Goal: Information Seeking & Learning: Learn about a topic

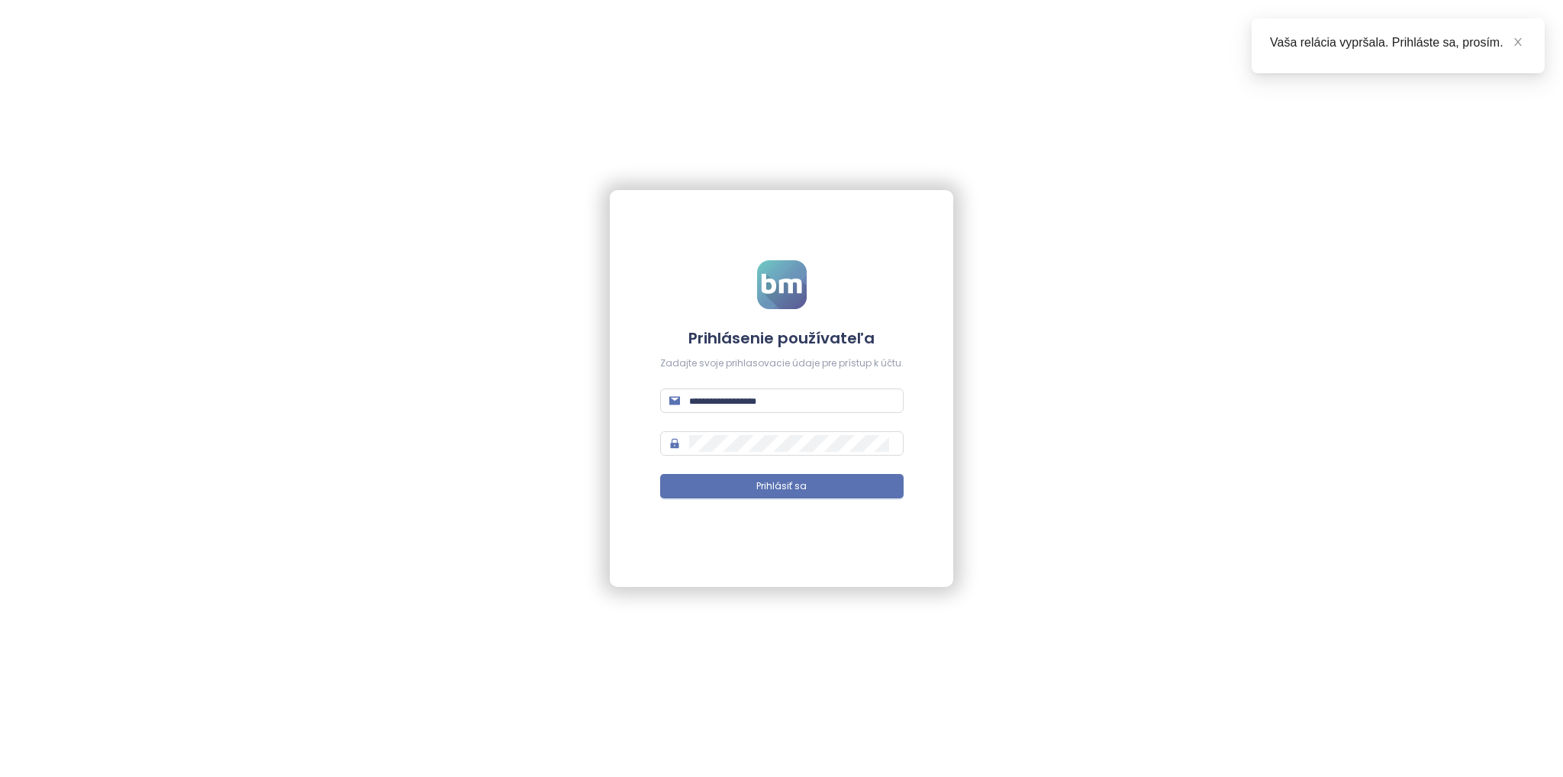
type input "**********"
click at [692, 502] on form "**********" at bounding box center [781, 388] width 243 height 257
click at [690, 494] on button "Prihlásiť sa" at bounding box center [781, 486] width 243 height 24
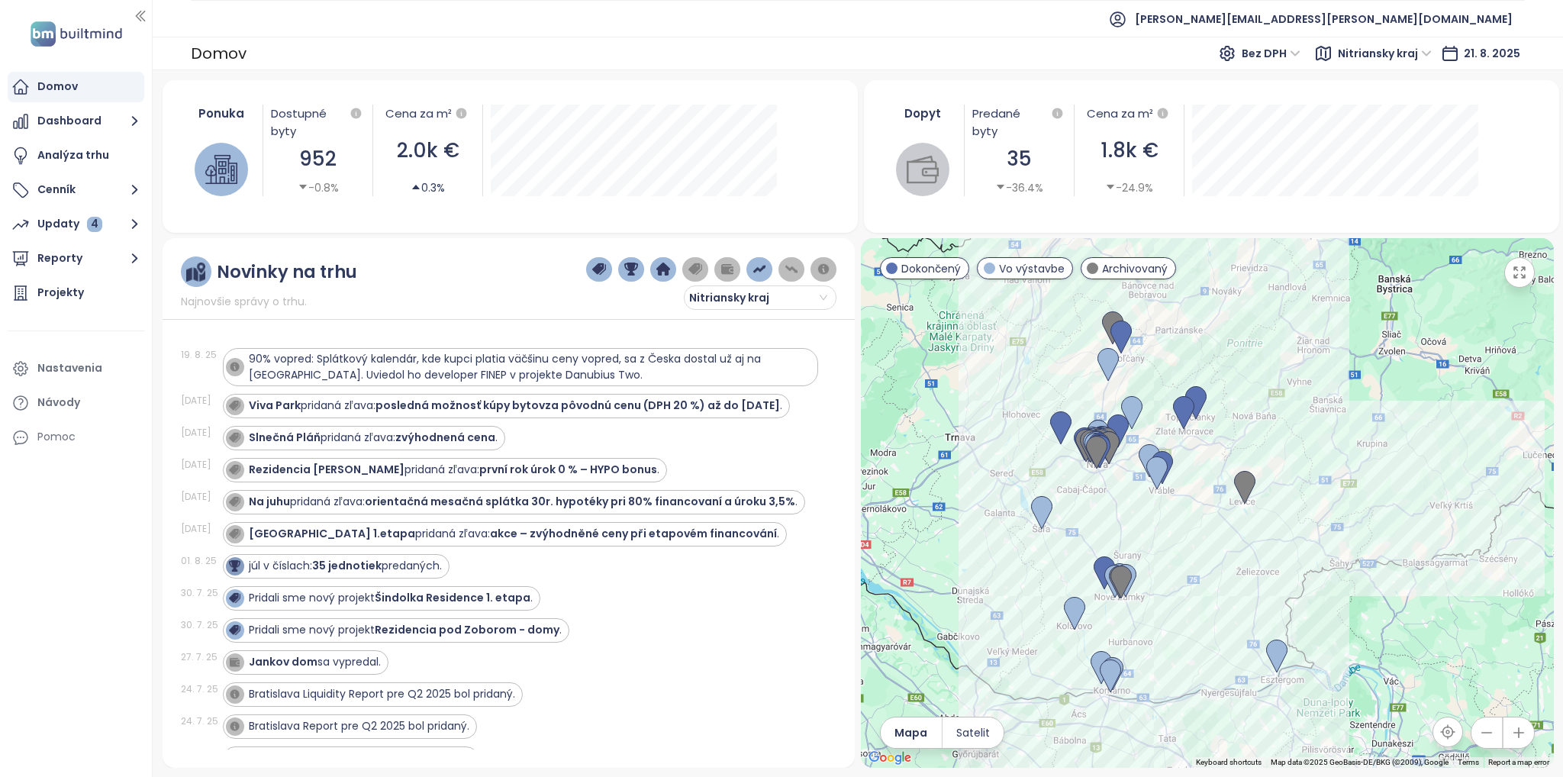
drag, startPoint x: 1218, startPoint y: 435, endPoint x: 1282, endPoint y: 401, distance: 72.4
click at [1282, 402] on div at bounding box center [1207, 503] width 693 height 530
click at [1364, 48] on span "Nitriansky kraj" at bounding box center [1385, 53] width 94 height 23
click at [1391, 163] on div "[GEOGRAPHIC_DATA]" at bounding box center [1405, 157] width 112 height 17
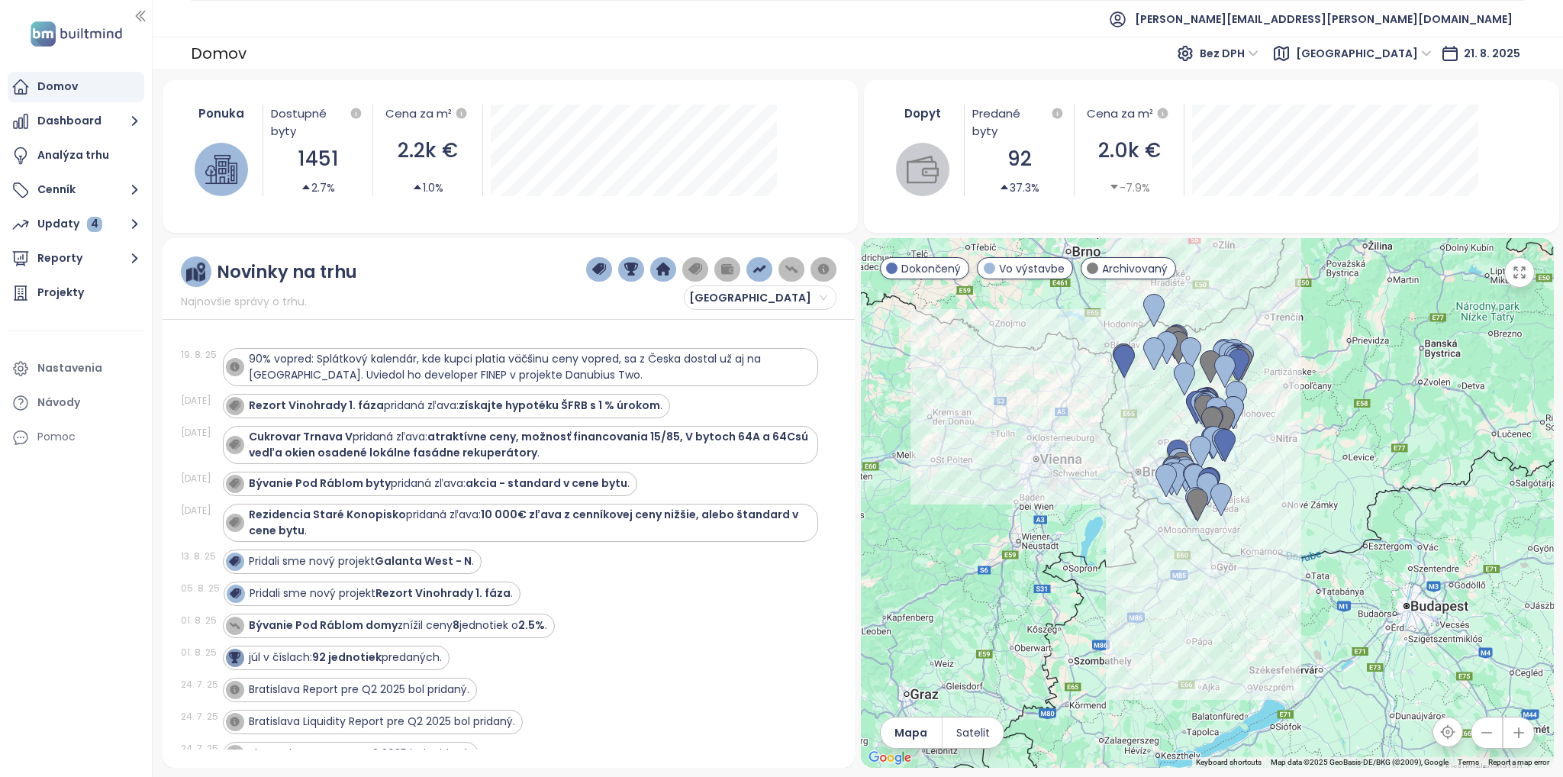
drag, startPoint x: 1319, startPoint y: 362, endPoint x: 1301, endPoint y: 361, distance: 18.3
click at [1301, 361] on div at bounding box center [1207, 503] width 693 height 530
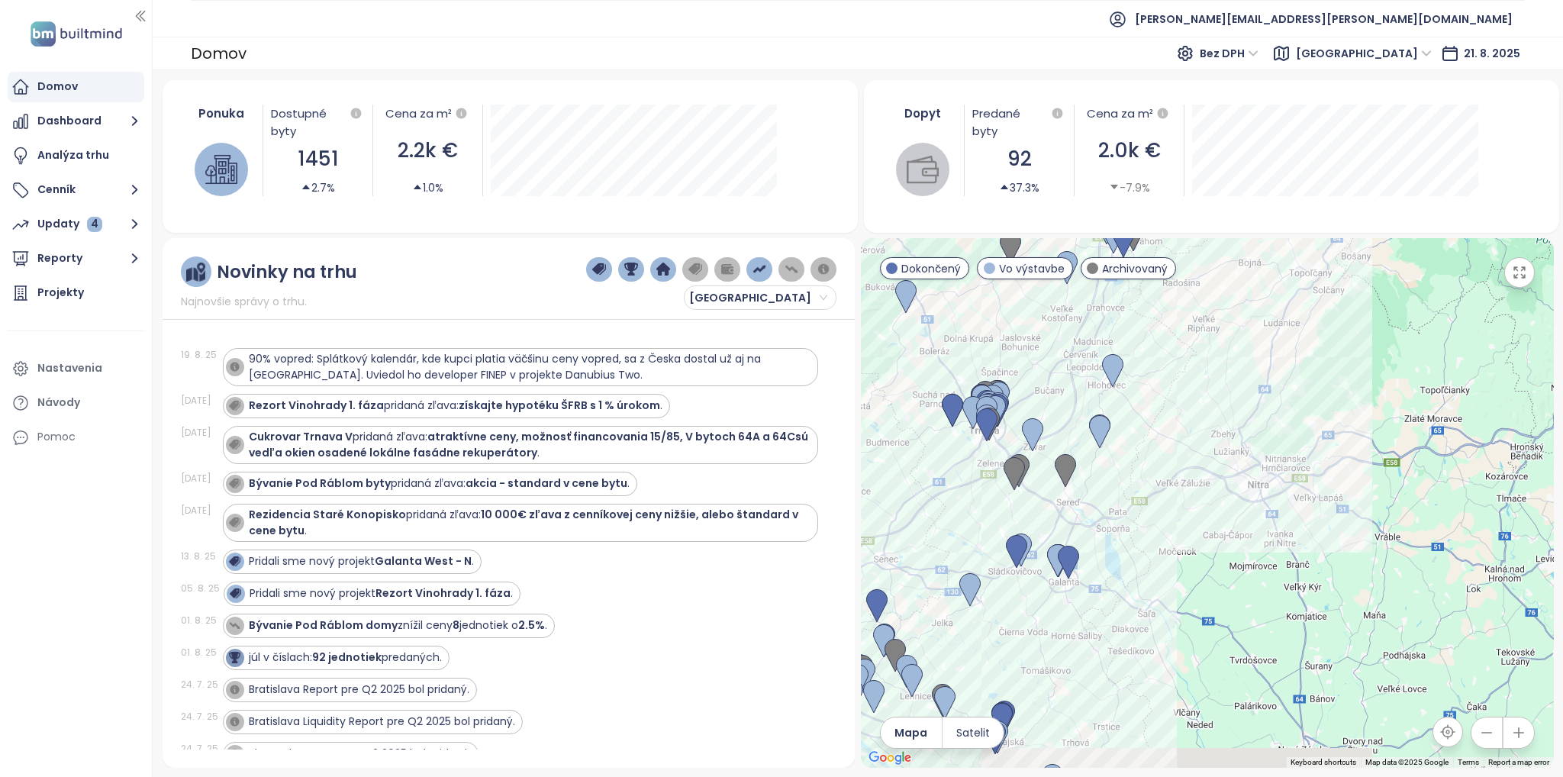
drag, startPoint x: 1118, startPoint y: 614, endPoint x: 1099, endPoint y: 543, distance: 74.2
click at [1184, 501] on div at bounding box center [1207, 503] width 693 height 530
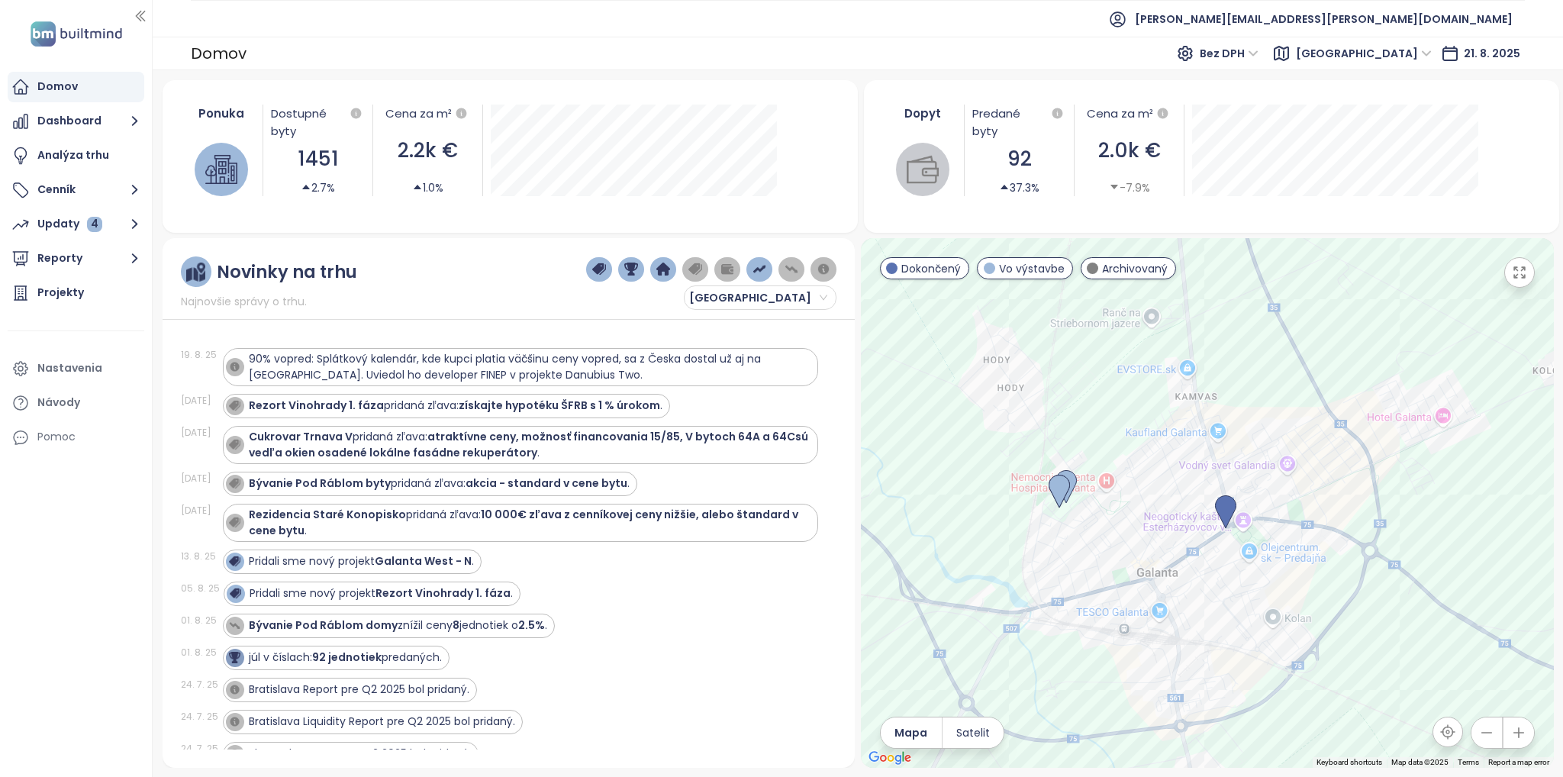
click at [1164, 547] on div at bounding box center [1207, 503] width 693 height 530
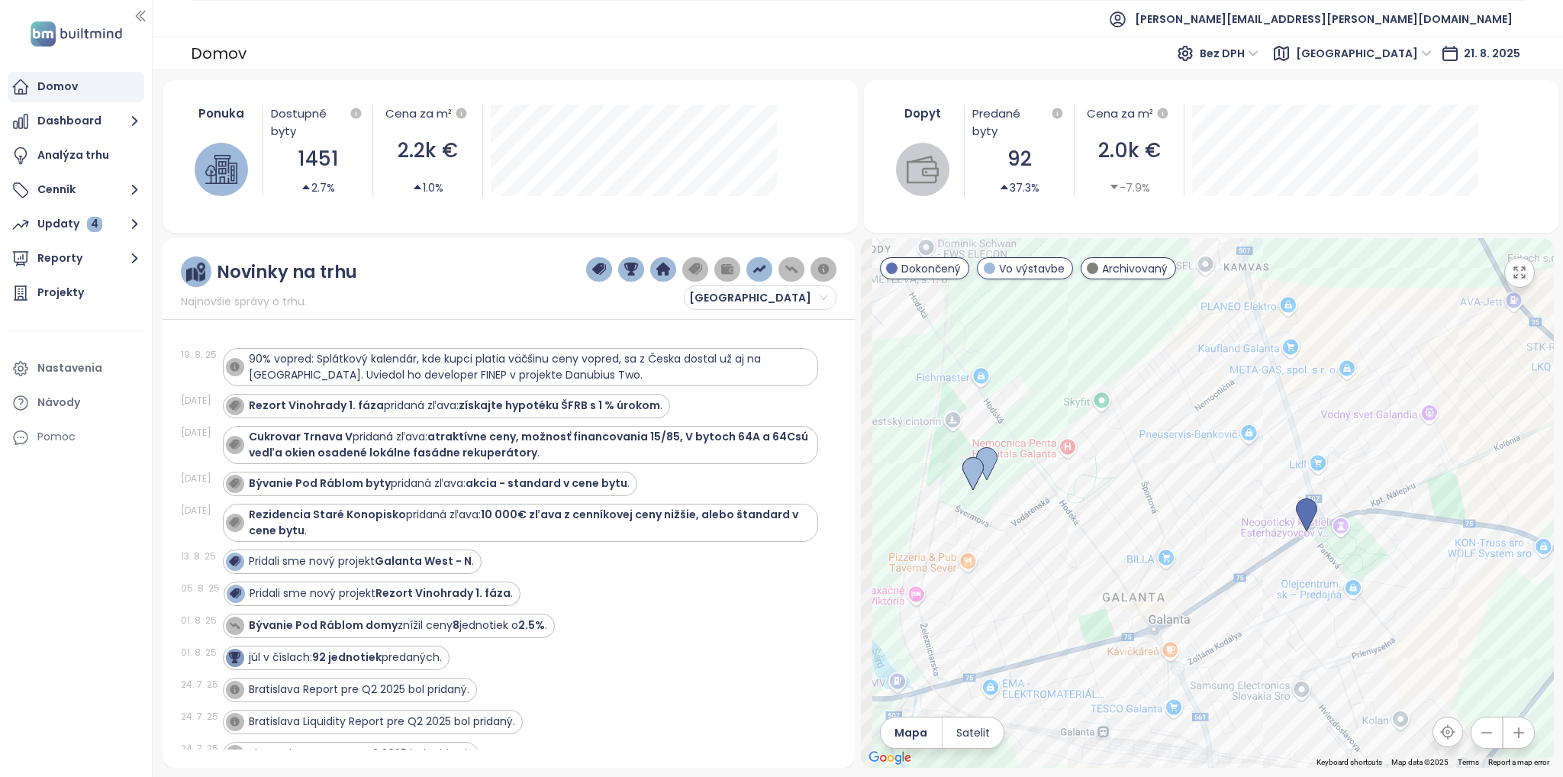
drag, startPoint x: 1081, startPoint y: 514, endPoint x: 1157, endPoint y: 514, distance: 76.3
click at [1157, 514] on div at bounding box center [1207, 503] width 693 height 530
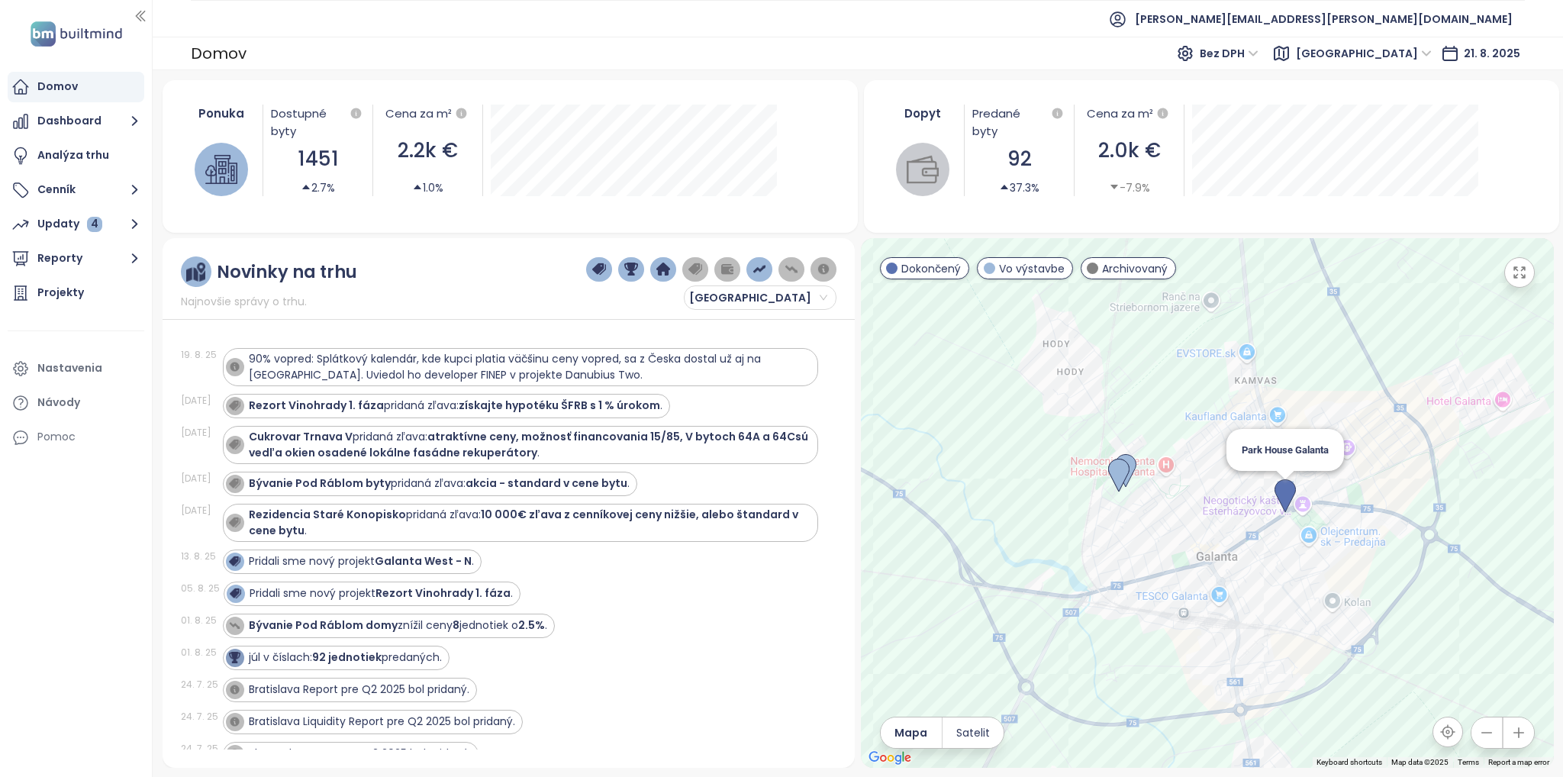
click at [1279, 491] on img at bounding box center [1284, 496] width 21 height 34
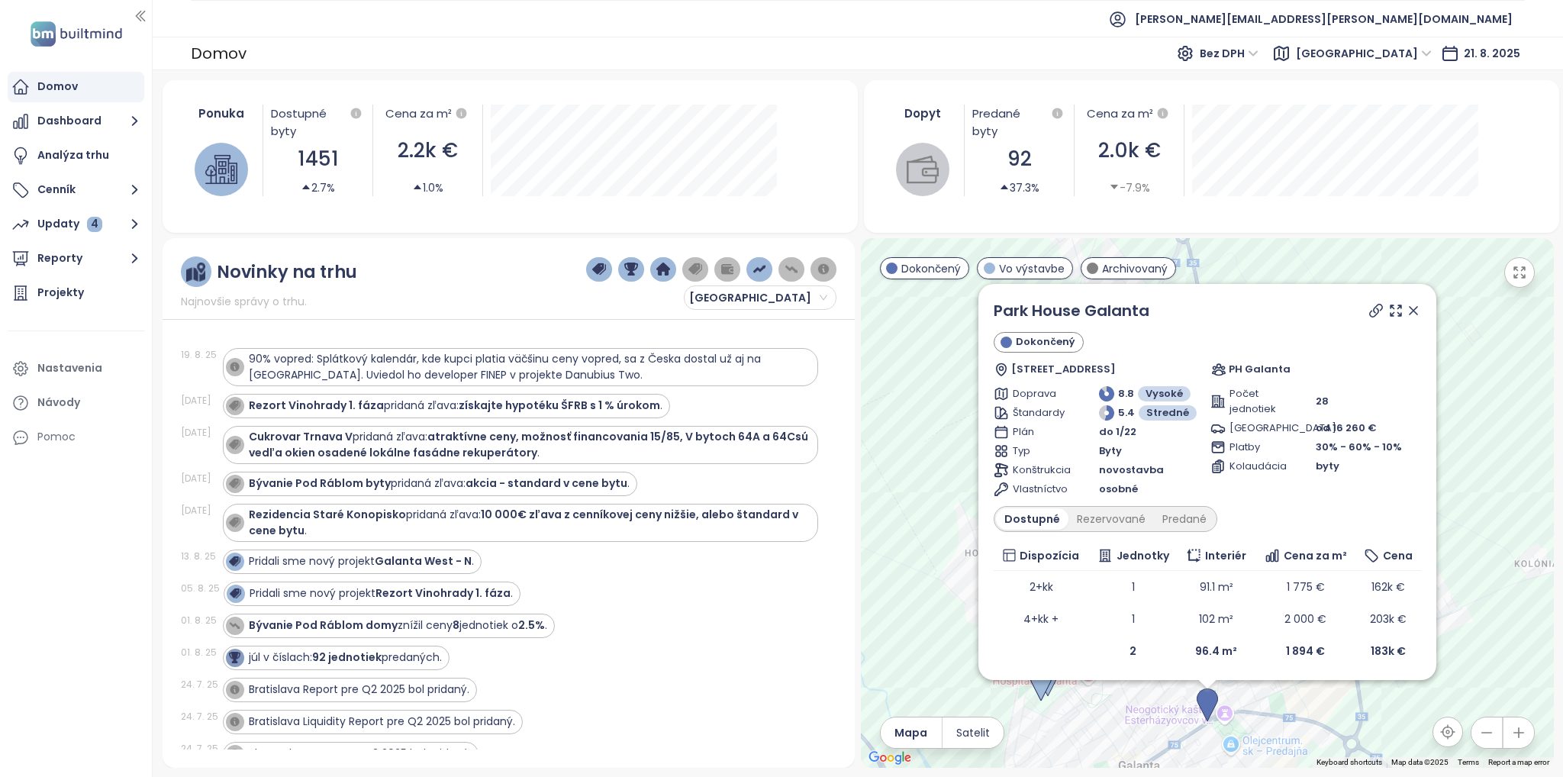
scroll to position [2, 0]
click at [1447, 596] on div "Park House Galanta Dokončený Hlavná 992/47, 924 01 [GEOGRAPHIC_DATA], [GEOGRAPH…" at bounding box center [1207, 503] width 693 height 530
click at [1406, 310] on icon at bounding box center [1413, 308] width 15 height 15
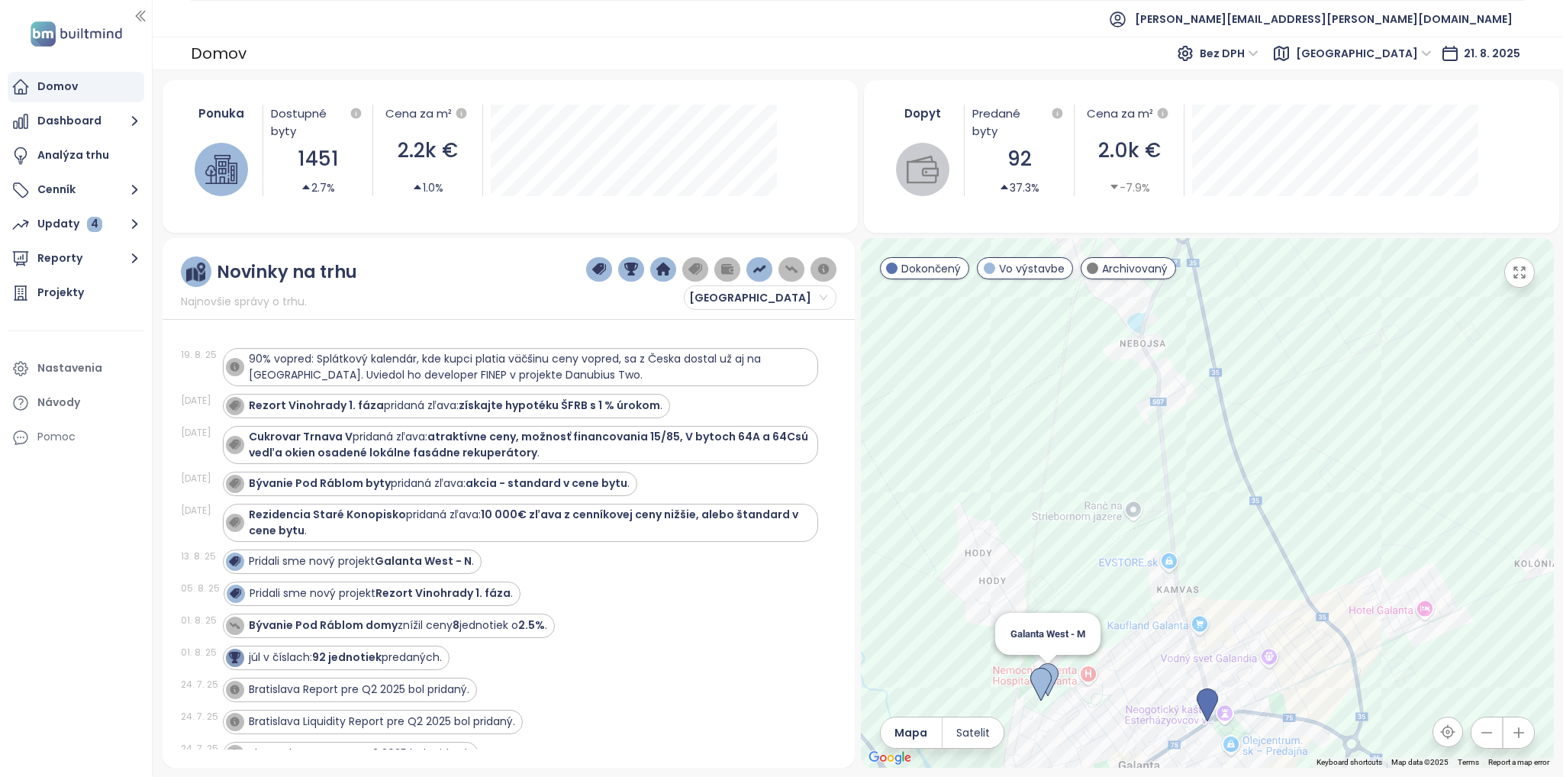
click at [1052, 671] on img at bounding box center [1047, 680] width 21 height 34
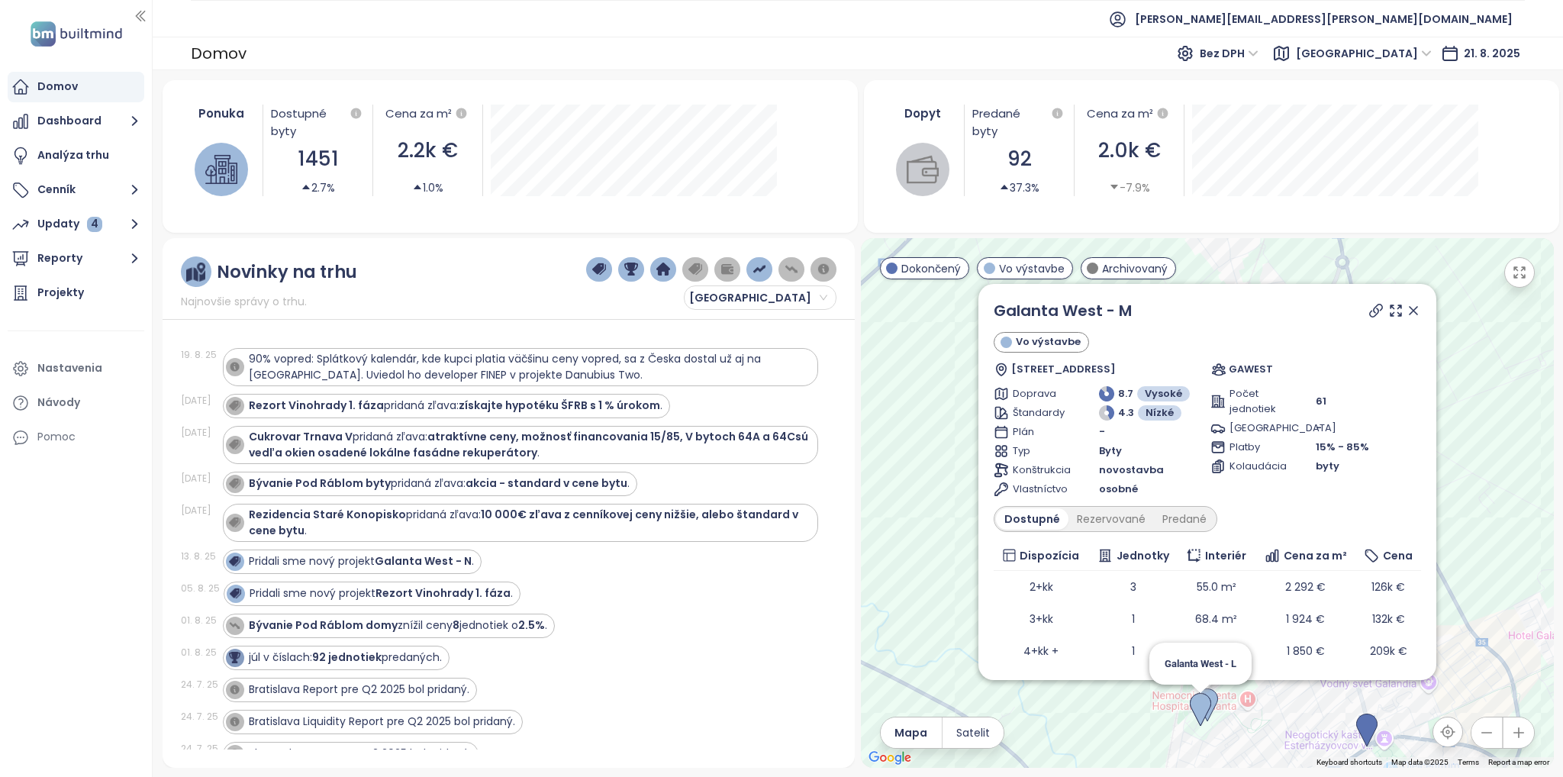
click at [1199, 716] on img at bounding box center [1200, 710] width 21 height 34
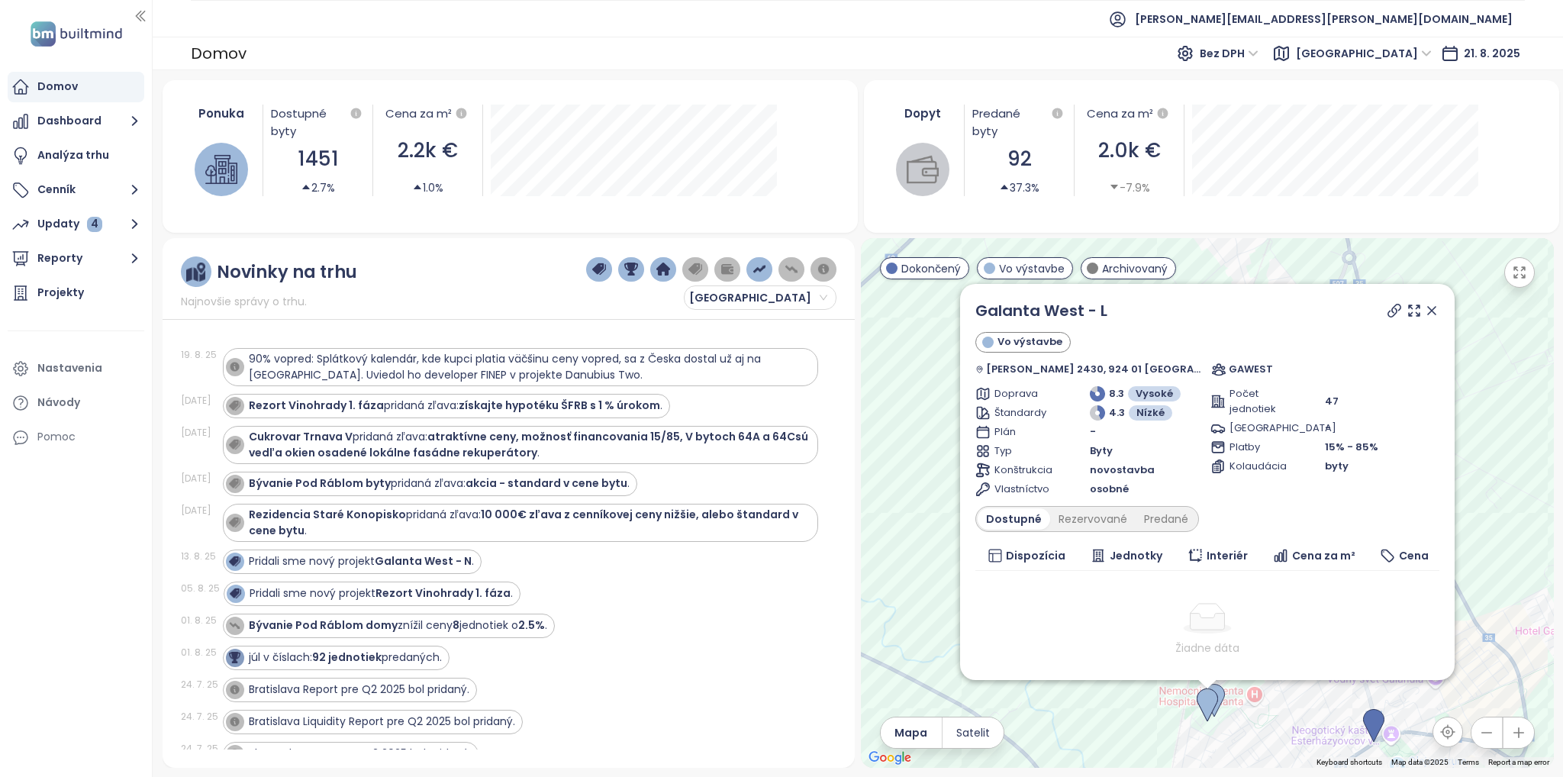
click at [1424, 313] on icon at bounding box center [1431, 310] width 15 height 15
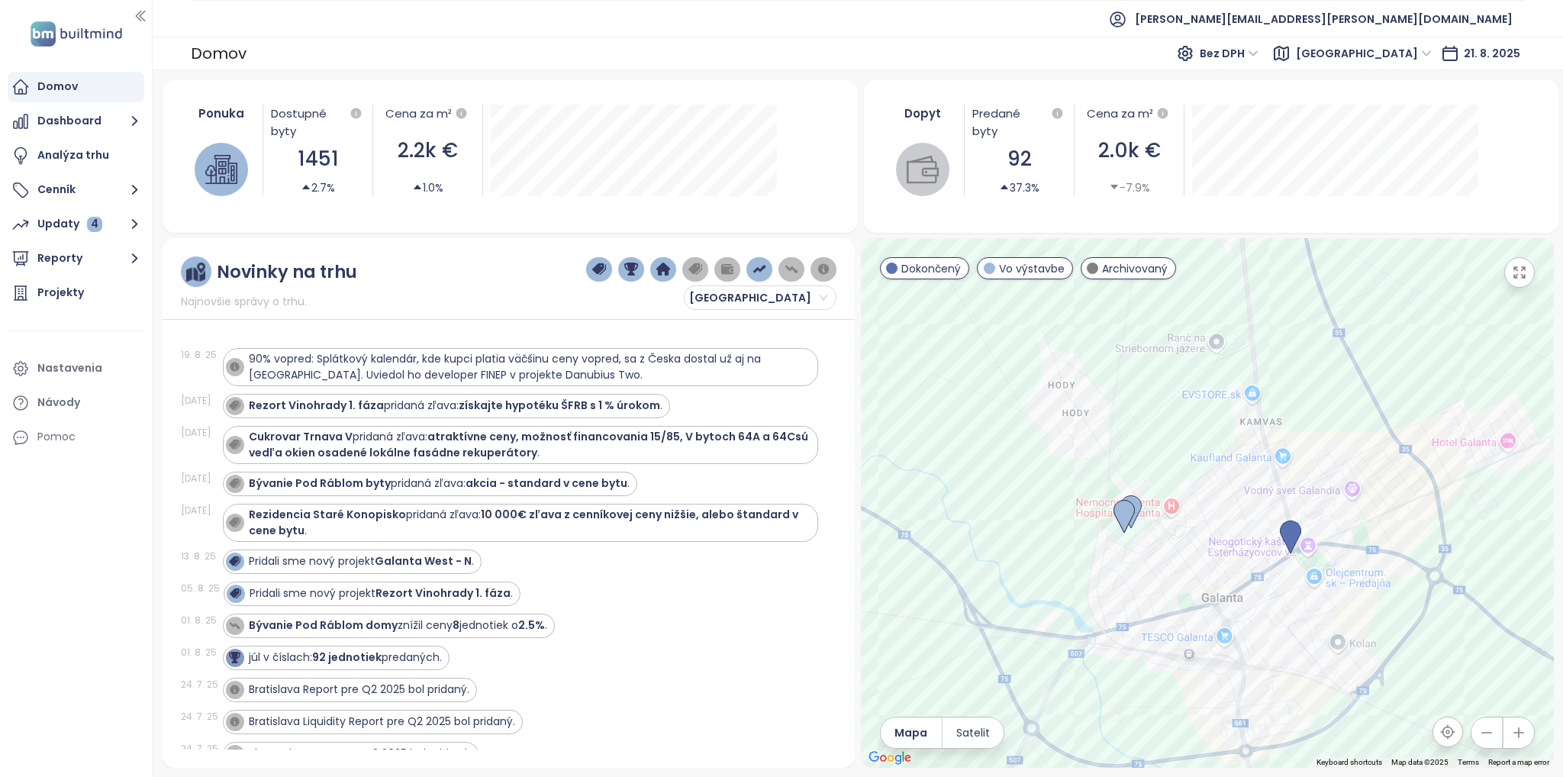
drag, startPoint x: 1346, startPoint y: 514, endPoint x: 1263, endPoint y: 371, distance: 165.2
click at [1264, 367] on div at bounding box center [1207, 503] width 693 height 530
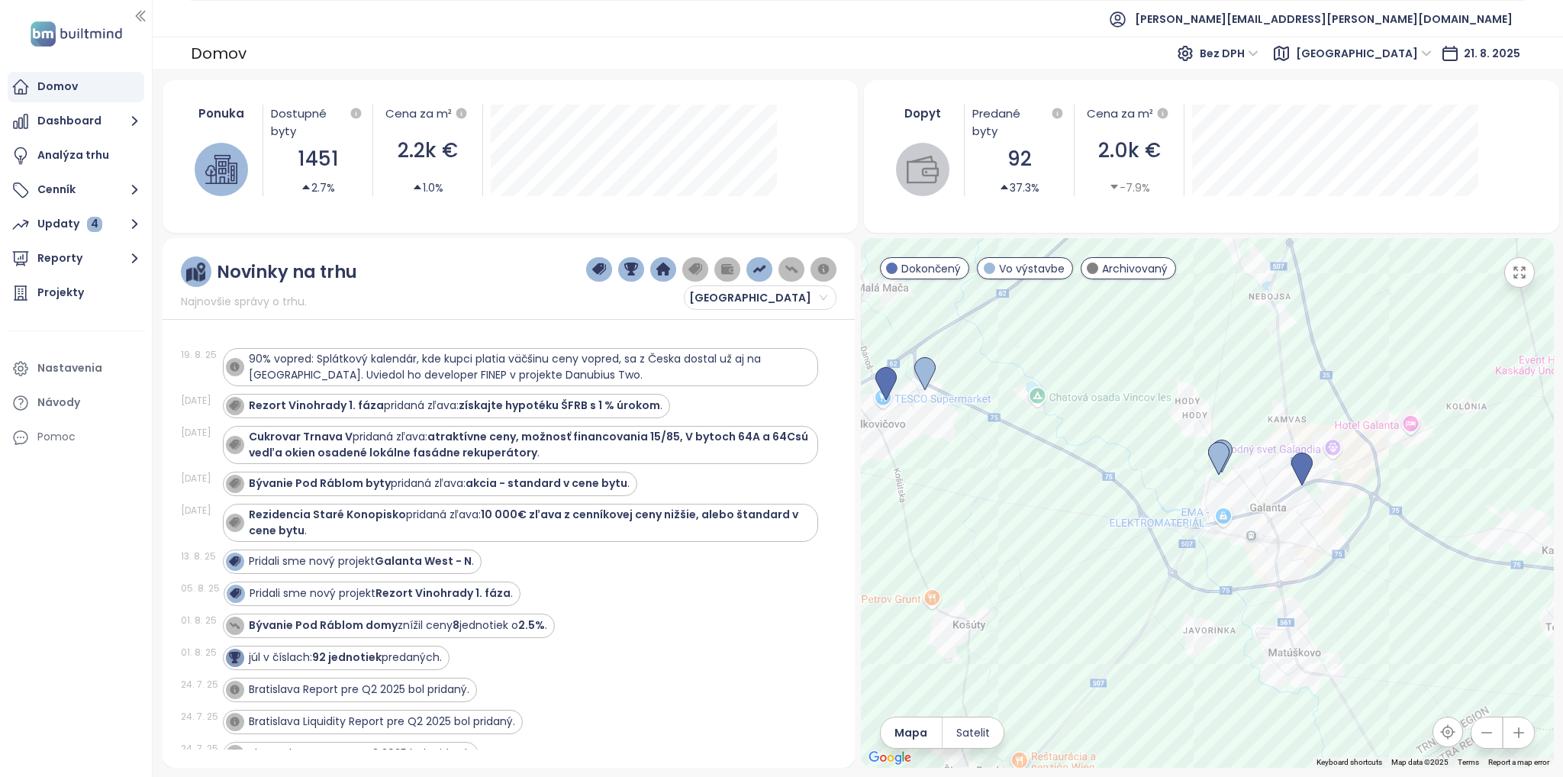
drag, startPoint x: 1058, startPoint y: 530, endPoint x: 1074, endPoint y: 492, distance: 41.7
click at [1074, 492] on div at bounding box center [1207, 503] width 693 height 530
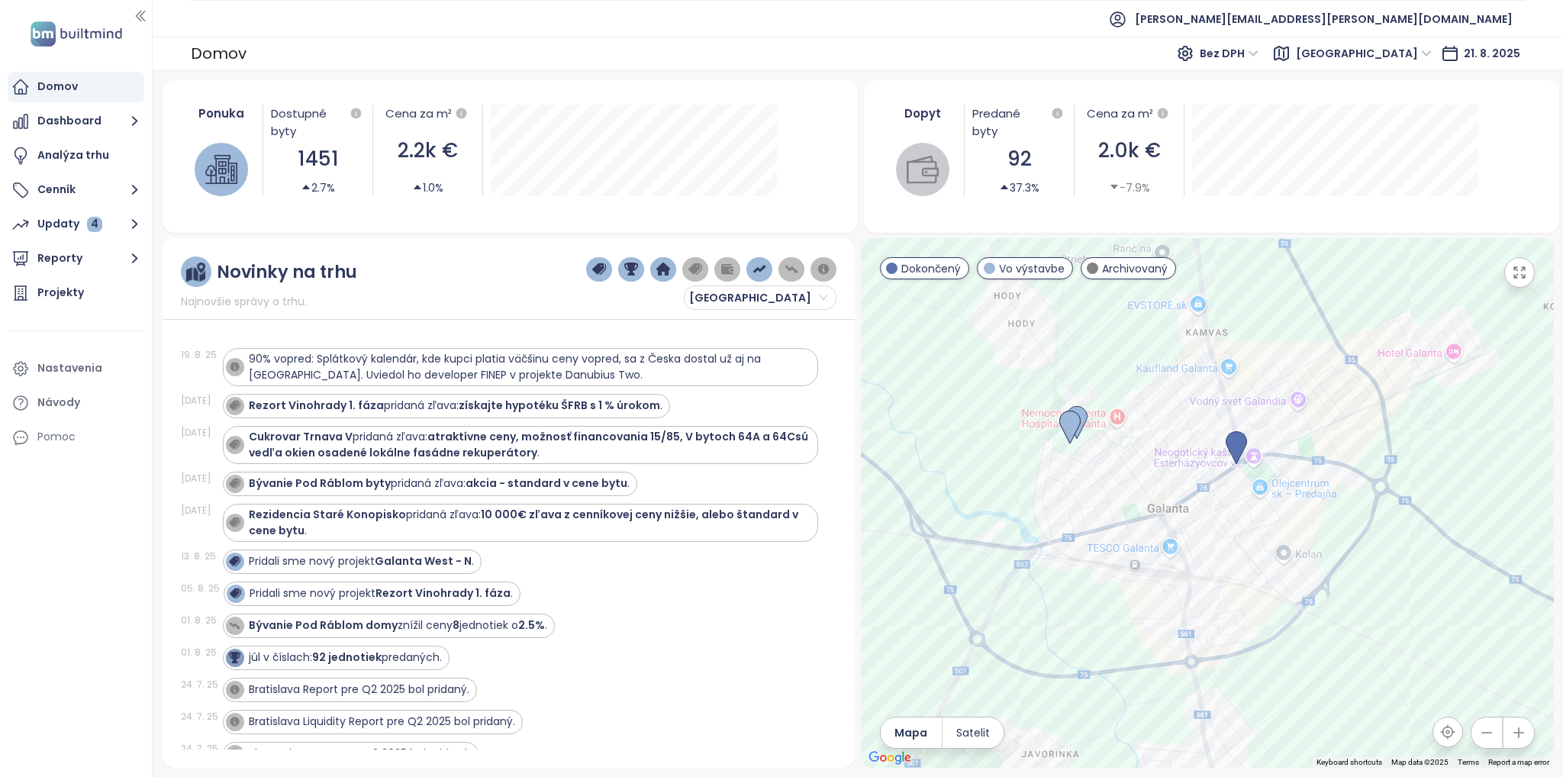
drag, startPoint x: 1190, startPoint y: 555, endPoint x: 1182, endPoint y: 498, distance: 57.1
click at [1182, 498] on div at bounding box center [1207, 503] width 693 height 530
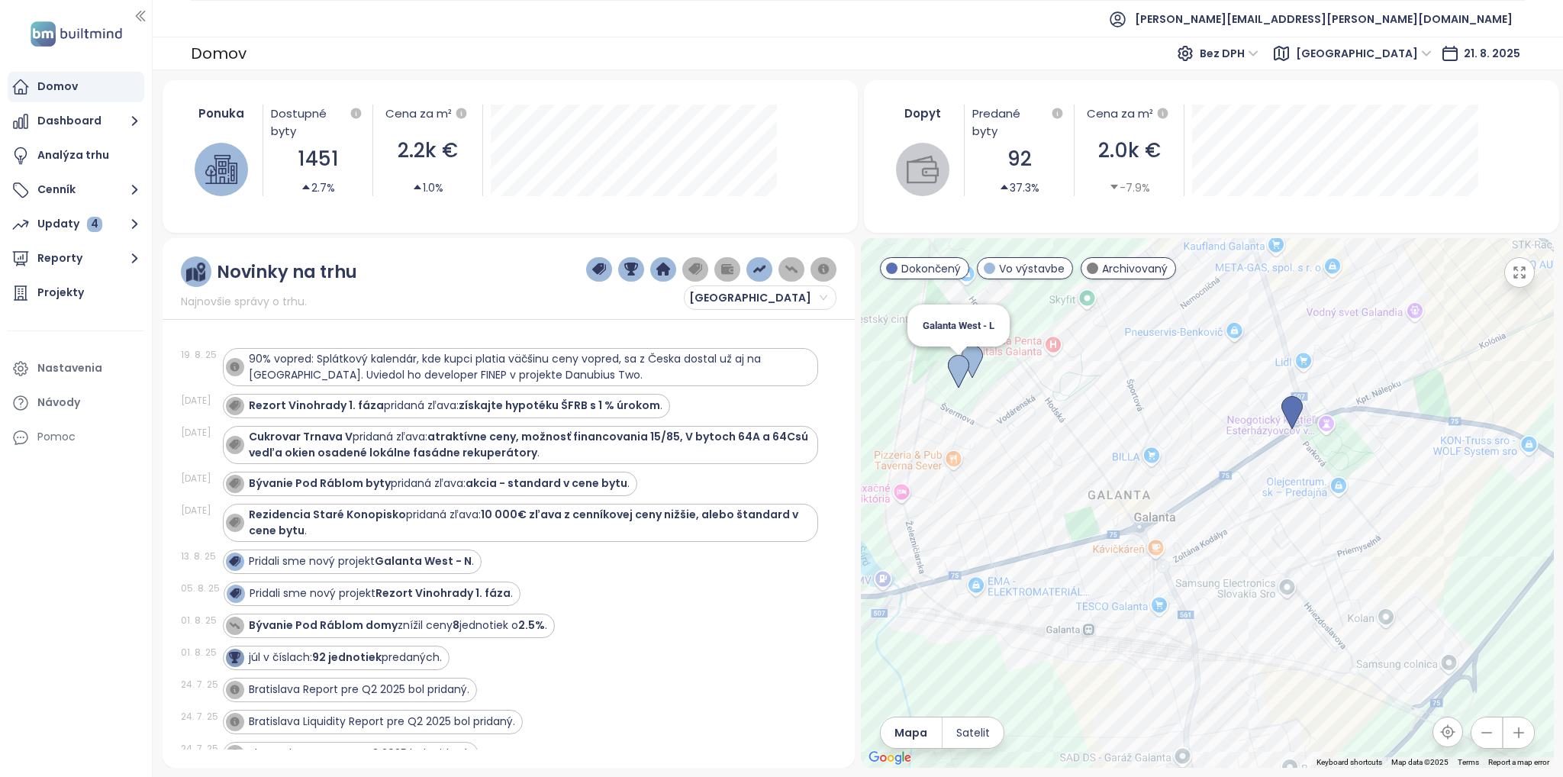
click at [961, 365] on img at bounding box center [958, 372] width 21 height 34
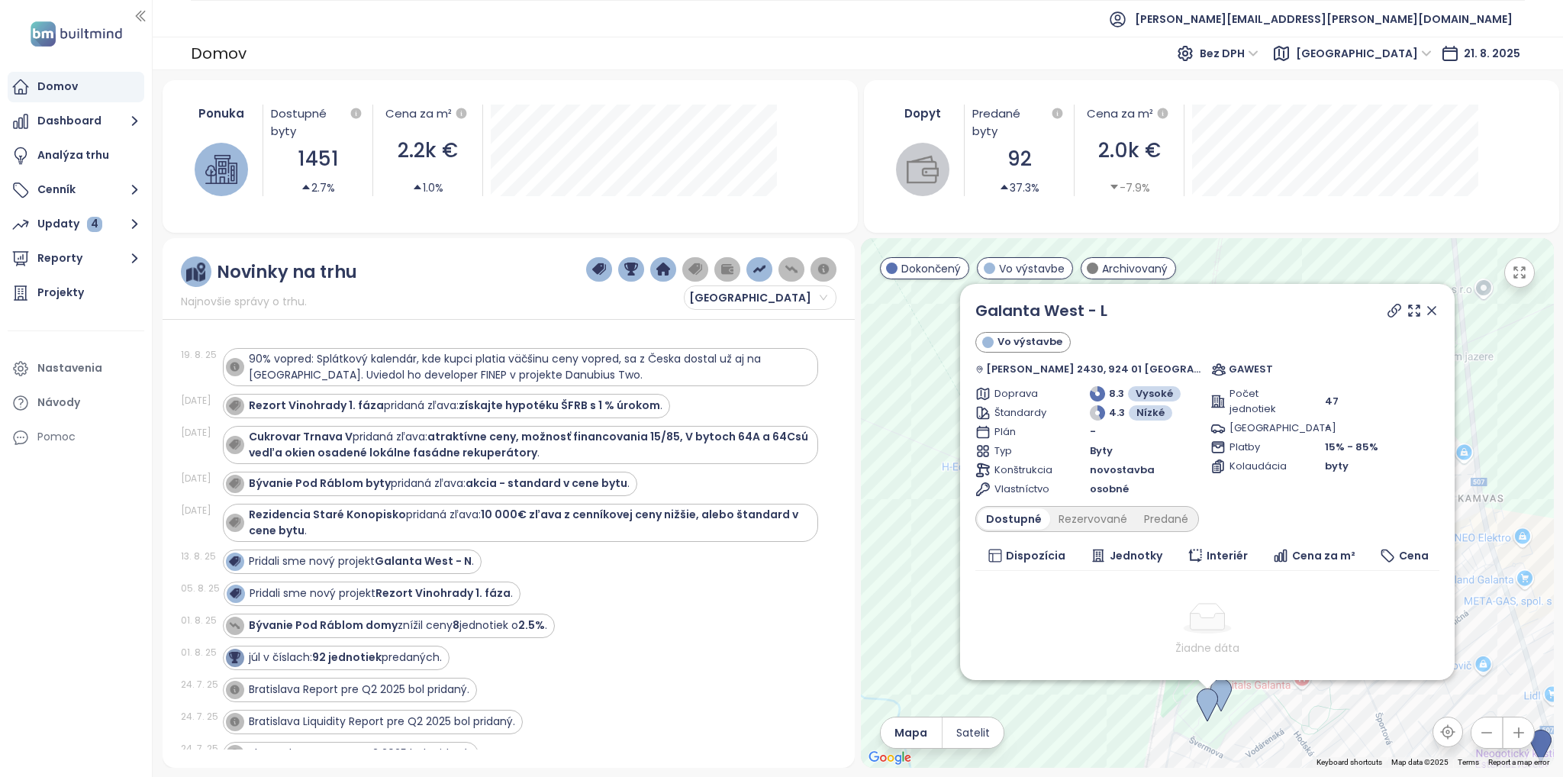
drag, startPoint x: 1399, startPoint y: 314, endPoint x: 1352, endPoint y: 423, distance: 118.6
click at [1424, 314] on icon at bounding box center [1431, 310] width 15 height 15
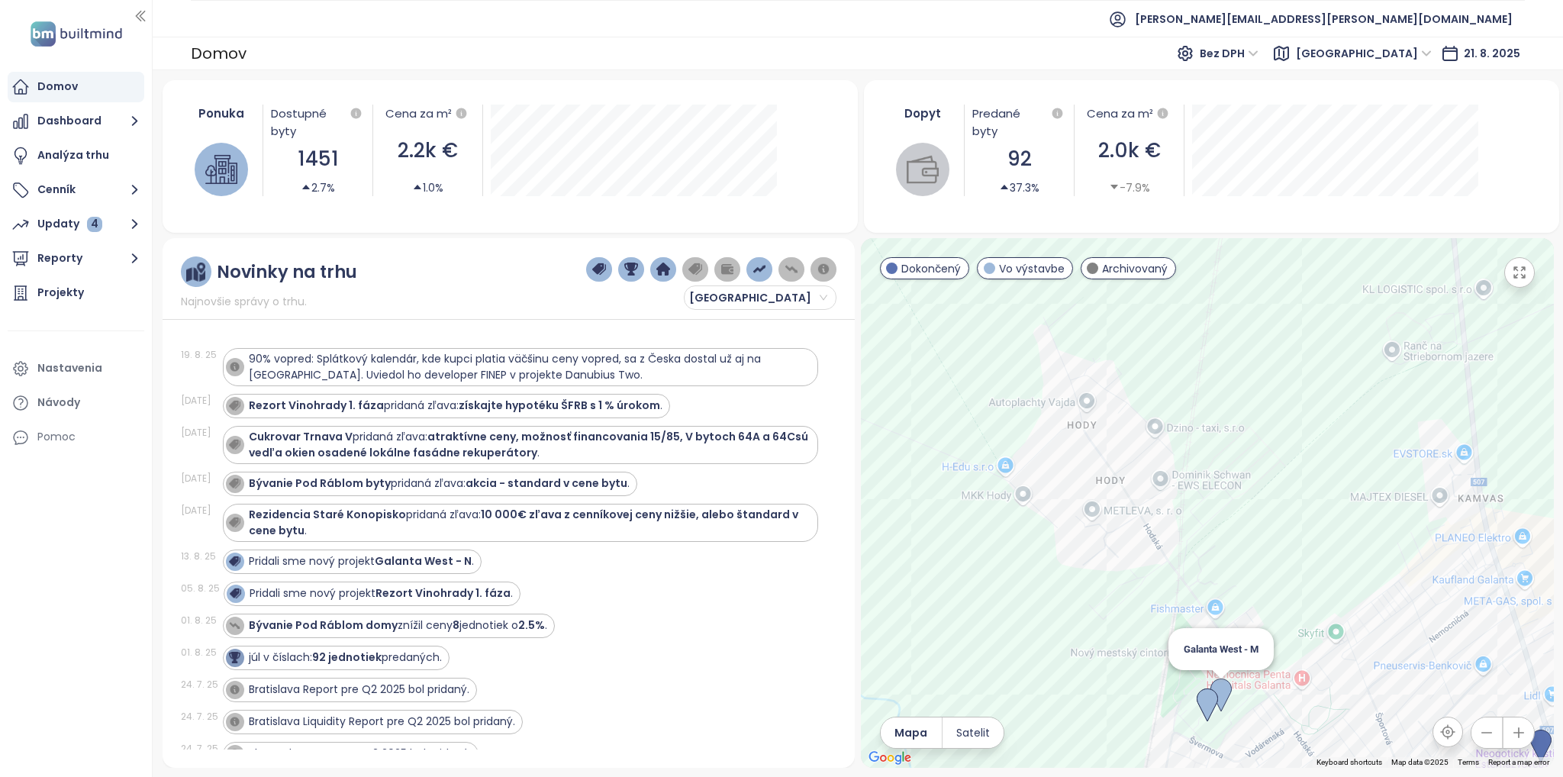
click at [1225, 695] on img at bounding box center [1220, 695] width 21 height 34
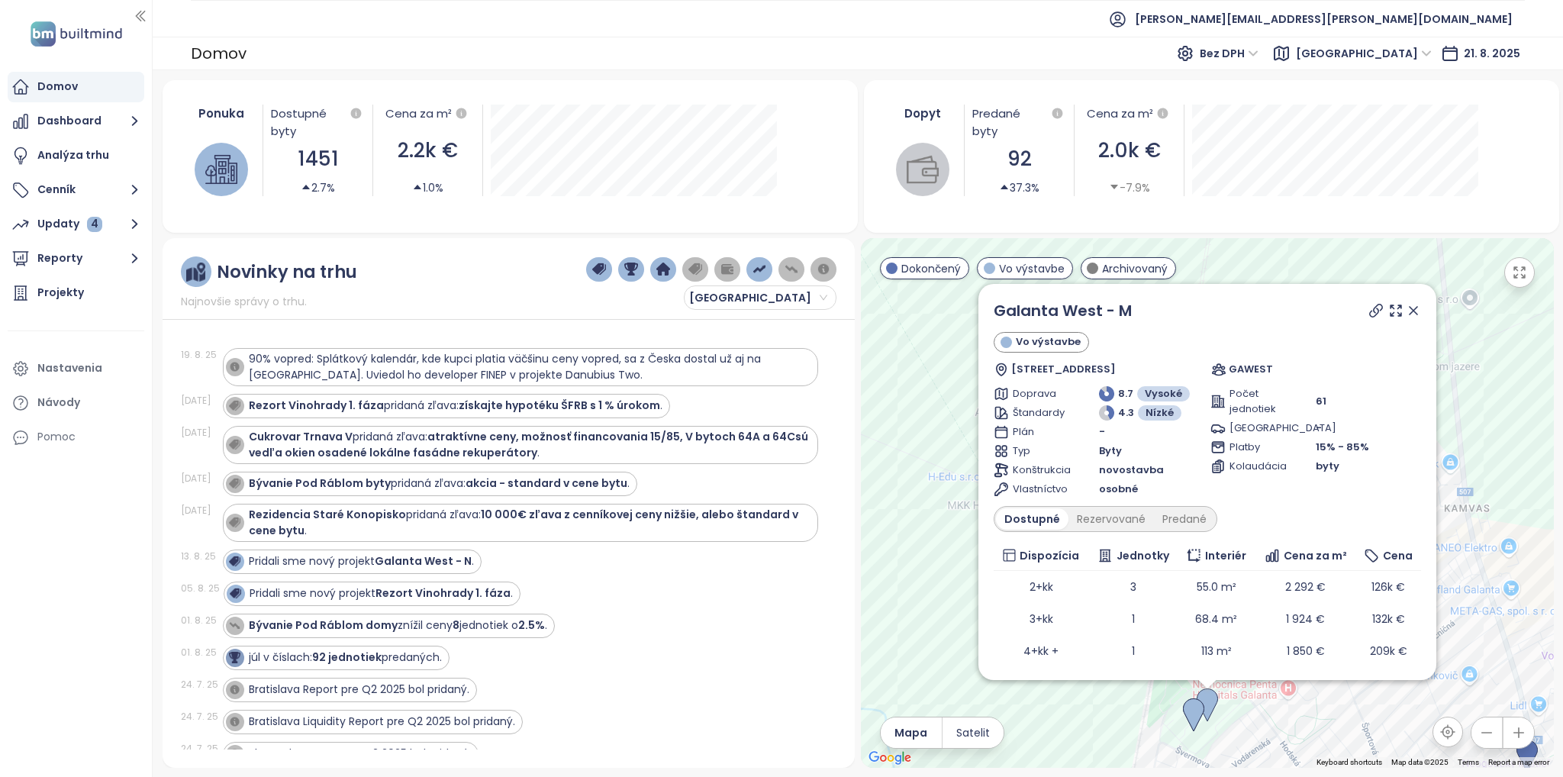
click at [1479, 632] on div "Galanta West - M Vo výstavbe Hodská 2430/6, 924 01 [GEOGRAPHIC_DATA], [GEOGRAPH…" at bounding box center [1207, 503] width 693 height 530
click at [1409, 309] on icon at bounding box center [1413, 311] width 8 height 8
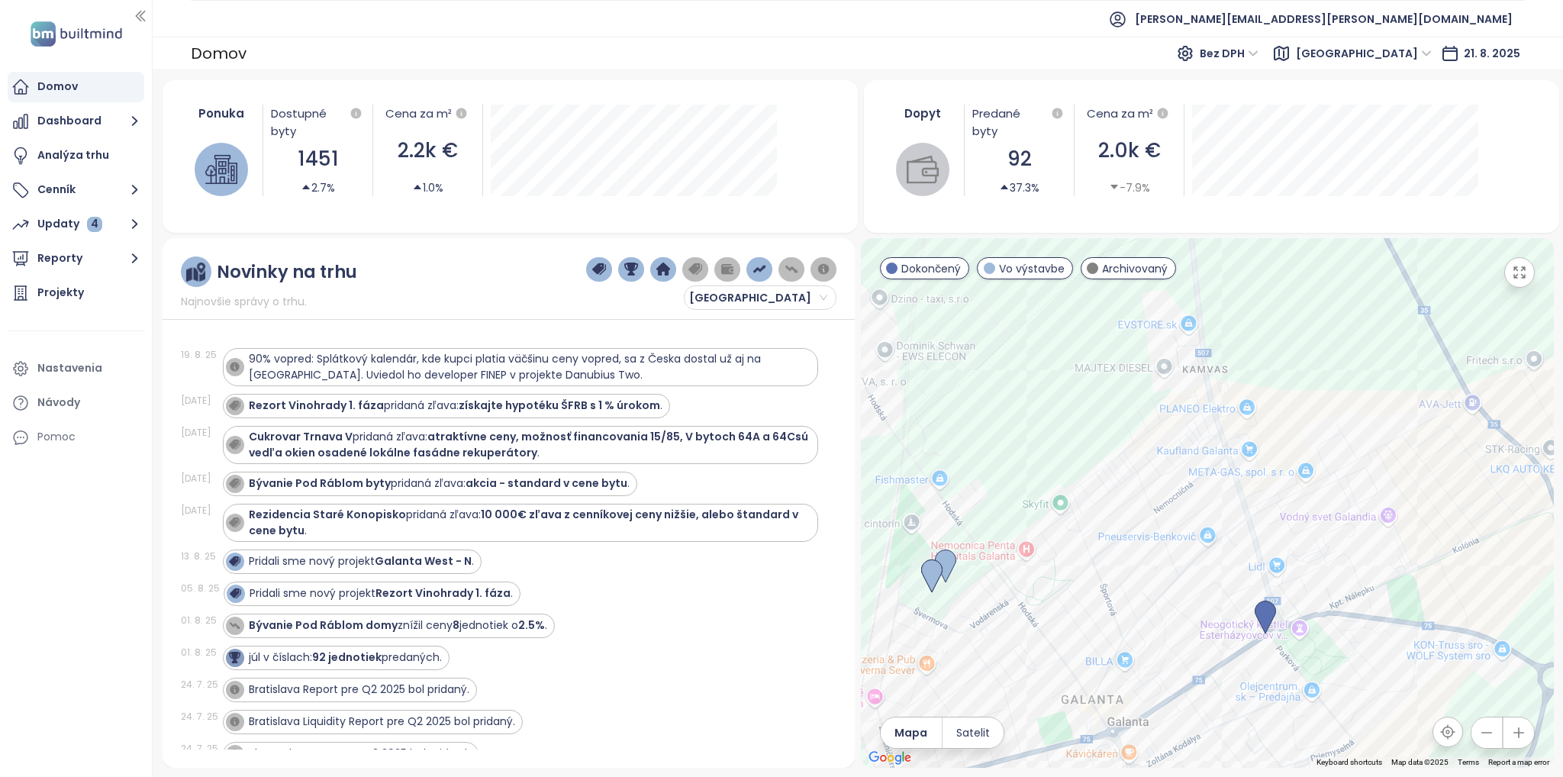
drag, startPoint x: 1425, startPoint y: 366, endPoint x: 1188, endPoint y: 240, distance: 268.3
click at [1188, 240] on div at bounding box center [1207, 503] width 693 height 530
click at [1265, 610] on img at bounding box center [1265, 618] width 21 height 34
